Goal: Information Seeking & Learning: Learn about a topic

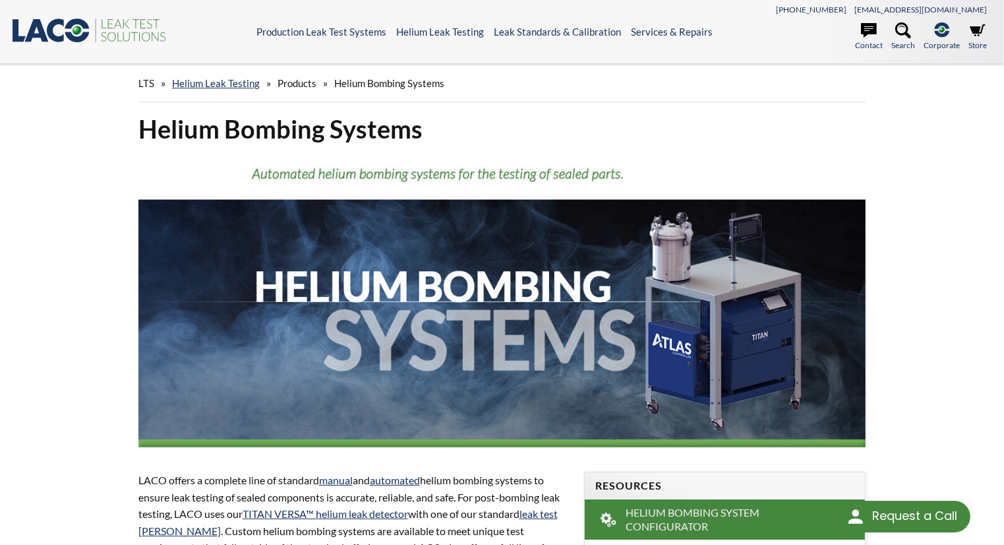
select select "Language Translate Widget"
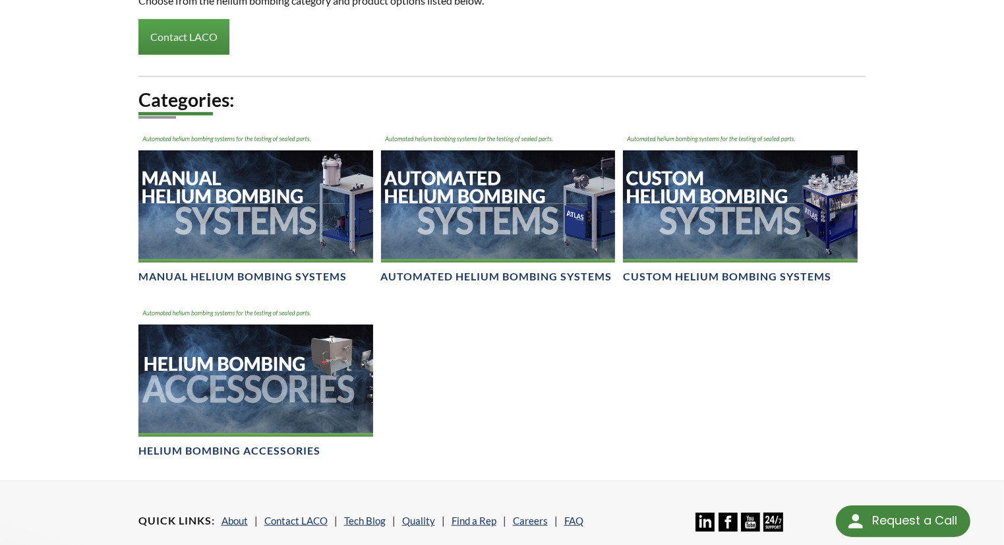
scroll to position [791, 0]
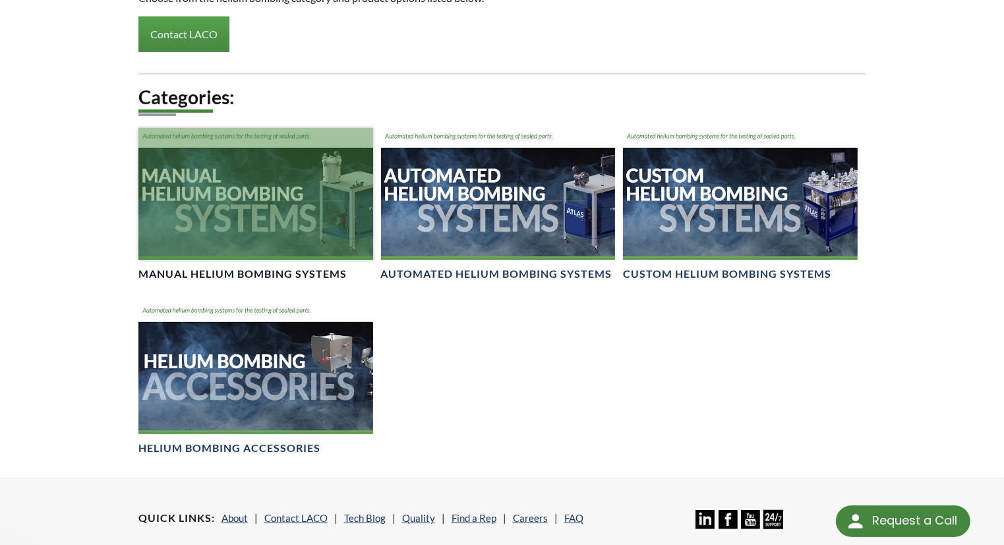
click at [284, 235] on div at bounding box center [255, 194] width 235 height 132
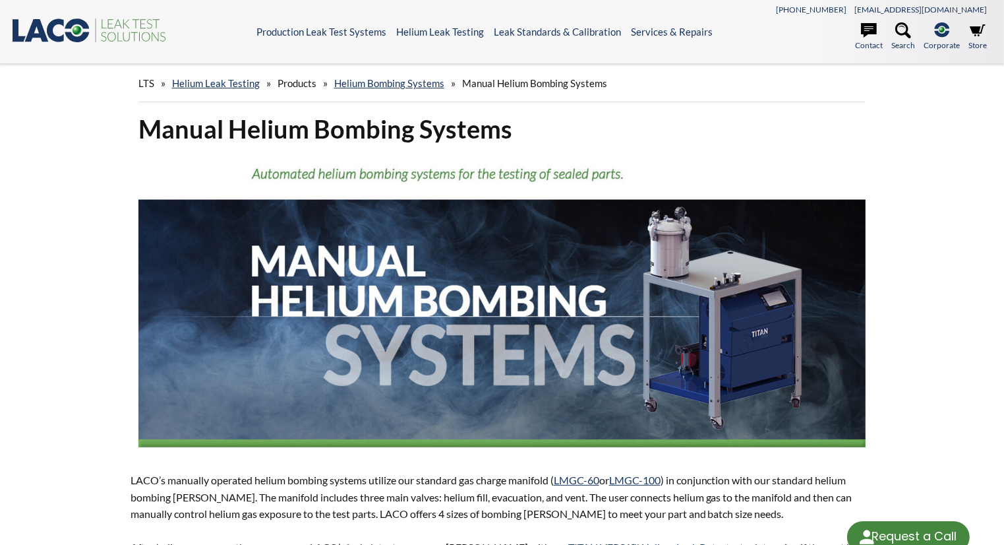
select select "Language Translate Widget"
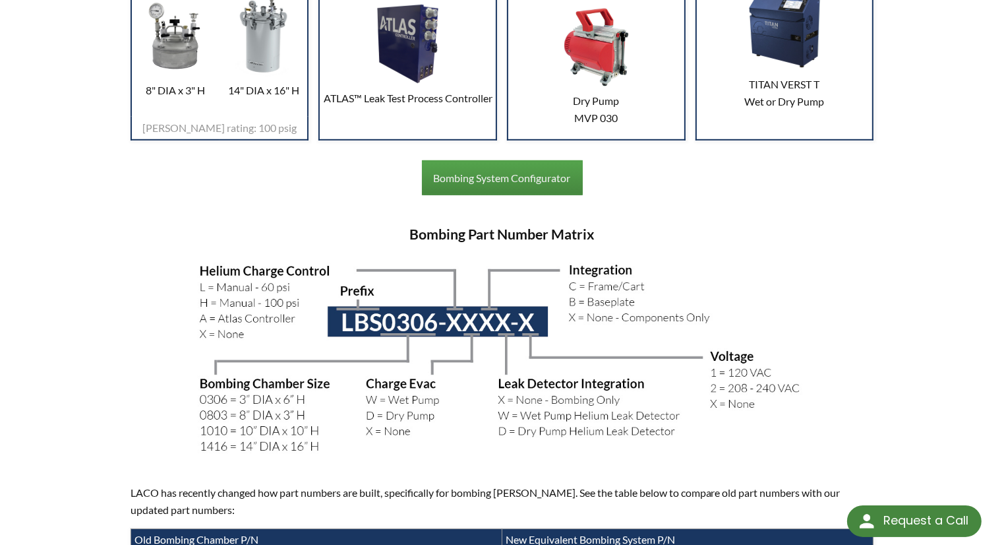
scroll to position [594, 0]
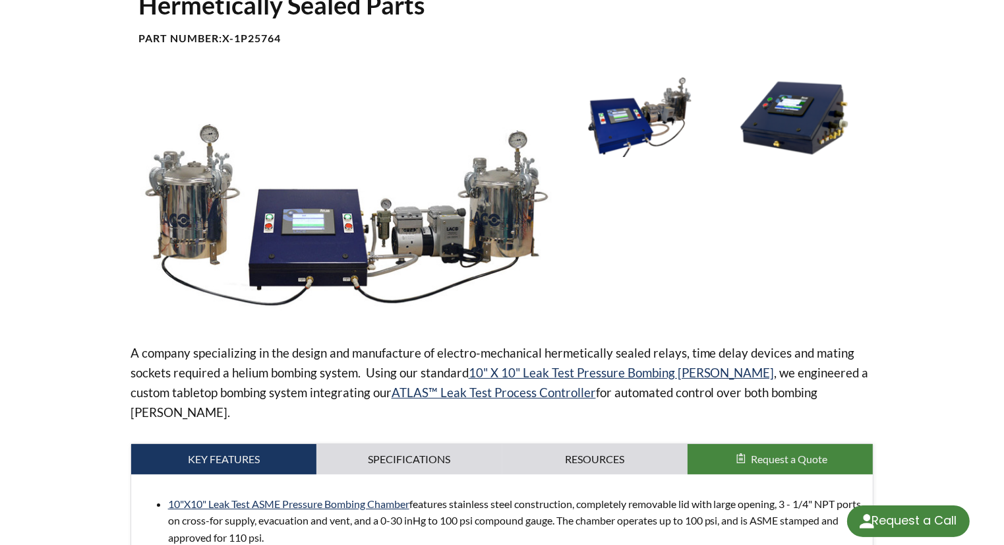
scroll to position [198, 0]
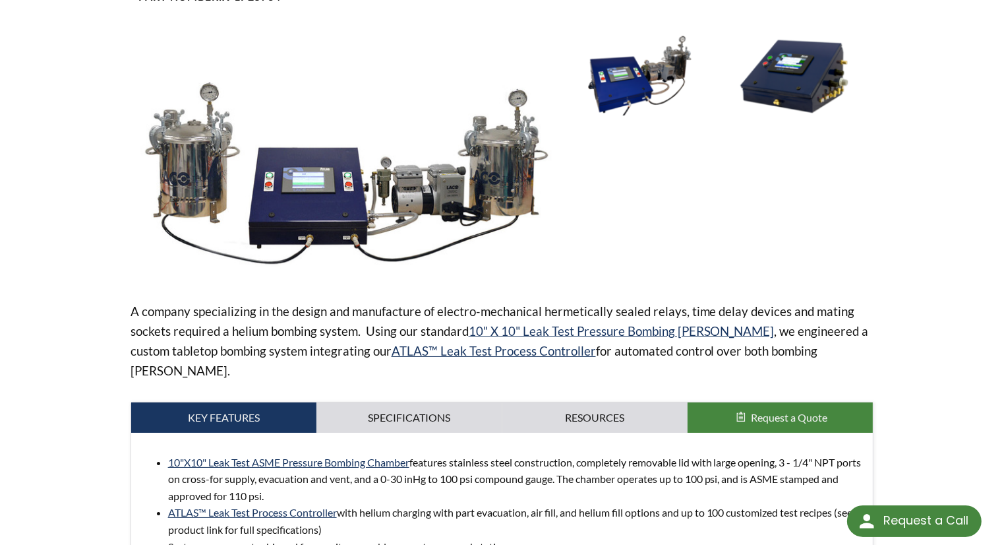
select select "Language Translate Widget"
